Goal: Information Seeking & Learning: Learn about a topic

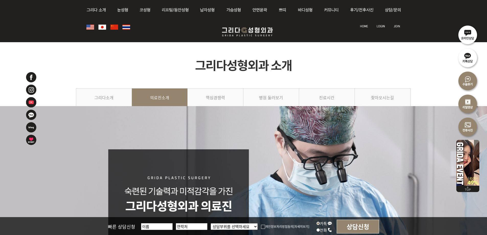
scroll to position [949, 0]
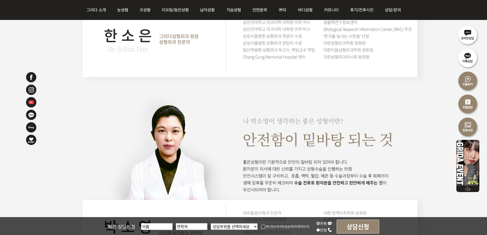
click at [31, 139] on img at bounding box center [31, 139] width 11 height 11
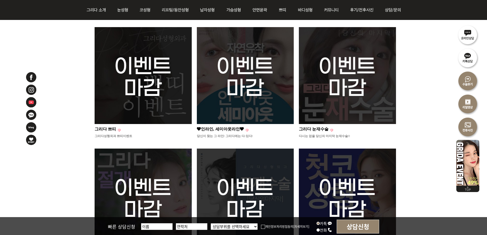
scroll to position [77, 0]
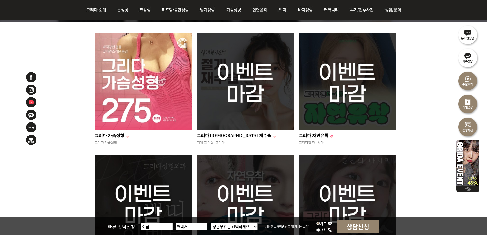
click at [338, 106] on img at bounding box center [347, 81] width 97 height 97
